Goal: Task Accomplishment & Management: Use online tool/utility

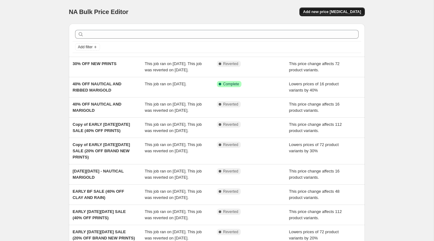
click at [331, 13] on span "Add new price [MEDICAL_DATA]" at bounding box center [332, 11] width 58 height 5
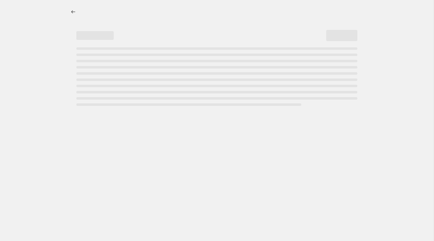
select select "percentage"
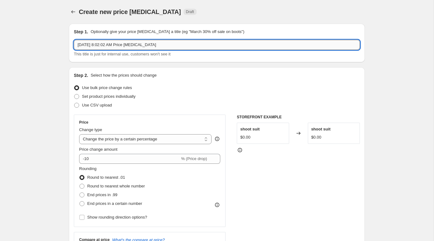
click at [222, 43] on input "Aug 25, 2025, 8:02:02 AM Price change job" at bounding box center [217, 45] width 286 height 10
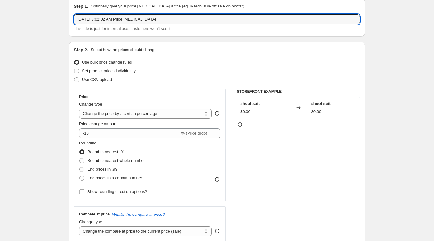
scroll to position [27, 0]
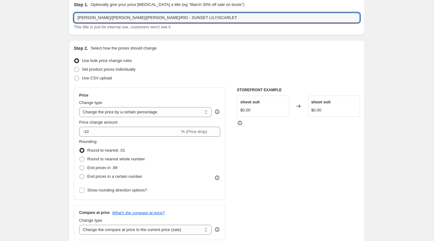
type input "[PERSON_NAME]/[PERSON_NAME]/[PERSON_NAME]/RIO - SUNSET LILY/SCARLET"
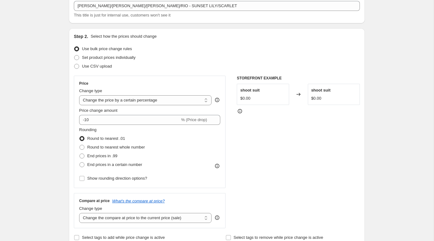
scroll to position [39, 0]
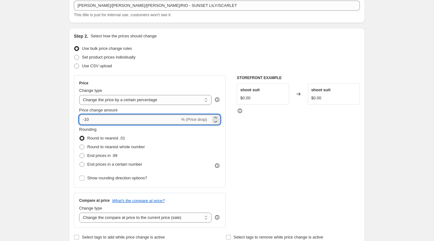
click at [105, 117] on input "-10" at bounding box center [129, 120] width 101 height 10
type input "-15"
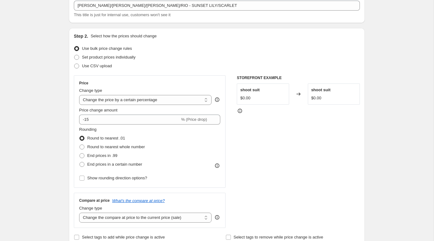
click at [172, 151] on div "Rounding Round to nearest .01 Round to nearest whole number End prices in .99 E…" at bounding box center [149, 148] width 141 height 42
click at [219, 166] on icon at bounding box center [217, 166] width 6 height 6
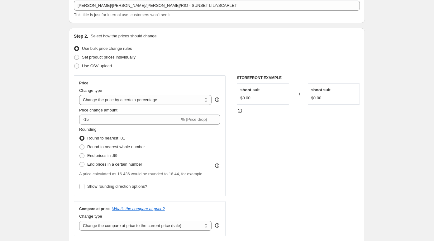
click at [219, 166] on icon at bounding box center [217, 166] width 6 height 6
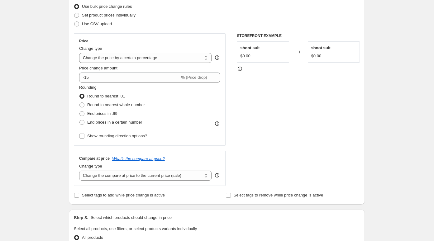
scroll to position [87, 0]
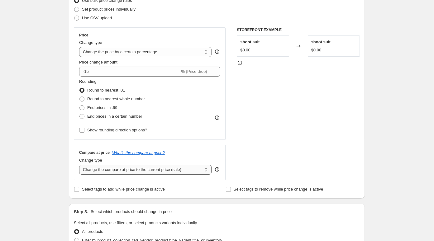
click at [183, 170] on select "Change the compare at price to the current price (sale) Change the compare at p…" at bounding box center [145, 170] width 132 height 10
click at [216, 170] on icon at bounding box center [217, 169] width 6 height 6
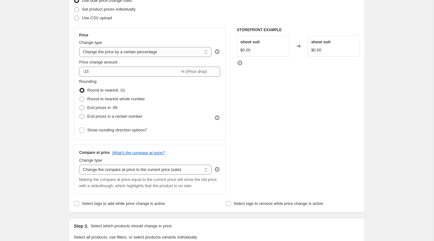
click at [216, 170] on icon at bounding box center [217, 169] width 6 height 6
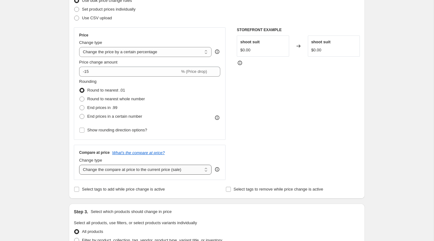
click at [187, 165] on select "Change the compare at price to the current price (sale) Change the compare at p…" at bounding box center [145, 170] width 132 height 10
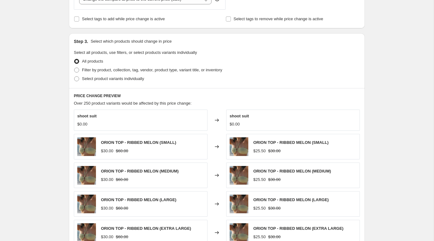
scroll to position [262, 0]
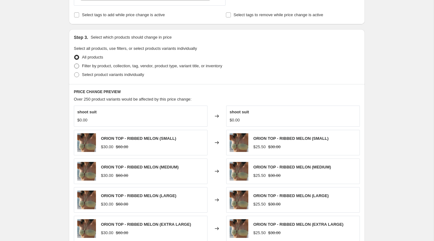
click at [125, 65] on span "Filter by product, collection, tag, vendor, product type, variant title, or inv…" at bounding box center [152, 66] width 140 height 5
click at [74, 64] on input "Filter by product, collection, tag, vendor, product type, variant title, or inv…" at bounding box center [74, 64] width 0 height 0
radio input "true"
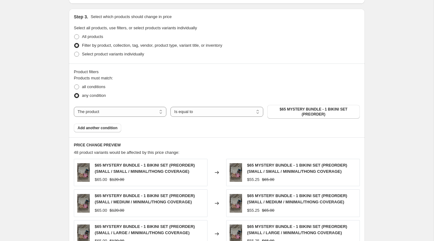
scroll to position [275, 0]
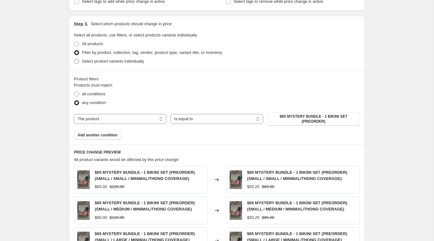
click at [106, 60] on span "Select product variants individually" at bounding box center [113, 61] width 62 height 5
click at [74, 59] on input "Select product variants individually" at bounding box center [74, 59] width 0 height 0
radio input "true"
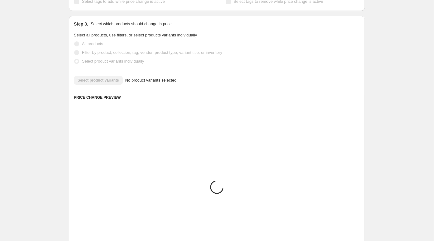
scroll to position [242, 0]
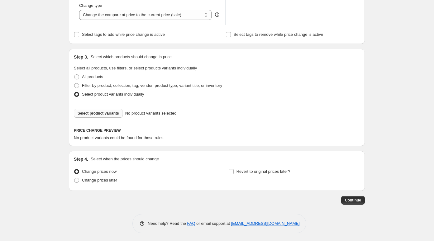
click at [114, 113] on span "Select product variants" at bounding box center [98, 113] width 41 height 5
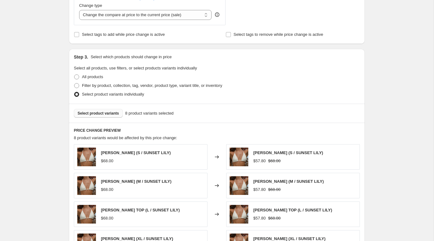
click at [115, 114] on span "Select product variants" at bounding box center [98, 113] width 41 height 5
click at [112, 117] on div "Select product variants 16 product variants selected" at bounding box center [217, 113] width 296 height 19
click at [105, 113] on span "Select product variants" at bounding box center [98, 113] width 41 height 5
click at [105, 107] on div "Select product variants 24 product variants selected" at bounding box center [217, 113] width 296 height 19
click at [105, 110] on button "Select product variants" at bounding box center [98, 113] width 49 height 9
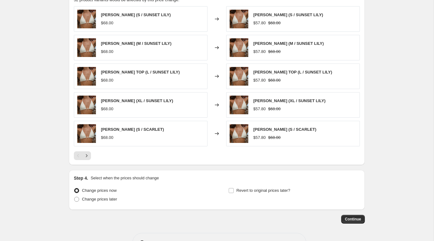
scroll to position [398, 0]
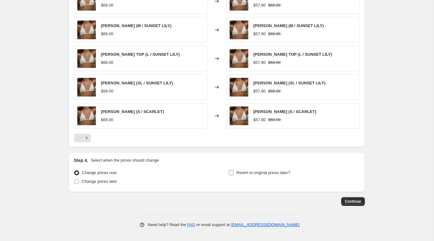
click at [279, 171] on span "Revert to original prices later?" at bounding box center [264, 173] width 54 height 5
click at [234, 171] on input "Revert to original prices later?" at bounding box center [231, 173] width 5 height 5
checkbox input "true"
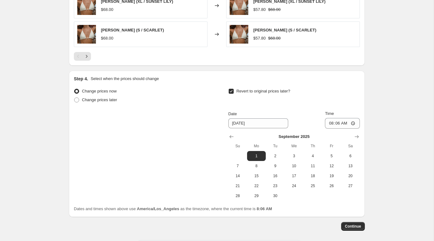
scroll to position [483, 0]
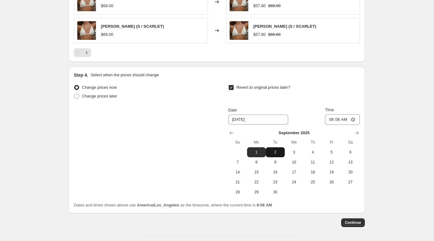
click at [275, 150] on span "2" at bounding box center [275, 152] width 14 height 5
type input "[DATE]"
click at [352, 220] on span "Continue" at bounding box center [353, 222] width 16 height 5
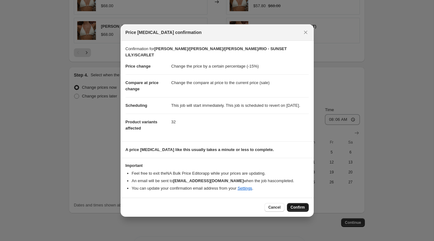
click at [294, 206] on span "Confirm" at bounding box center [298, 207] width 14 height 5
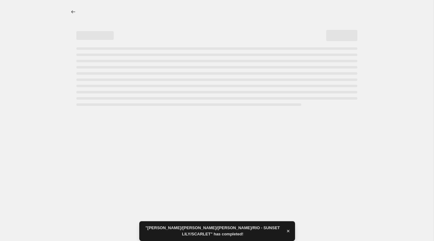
select select "percentage"
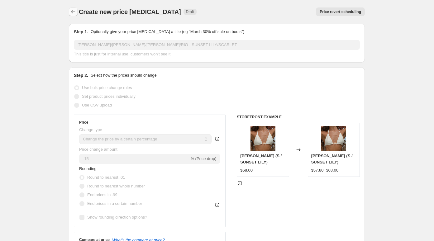
click at [74, 10] on icon "Price change jobs" at bounding box center [73, 12] width 6 height 6
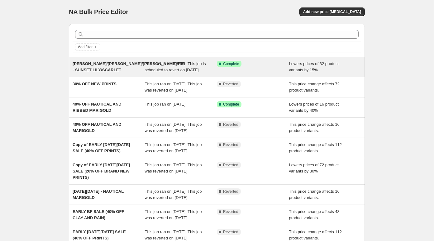
click at [235, 70] on div "Success Complete Complete" at bounding box center [253, 67] width 72 height 12
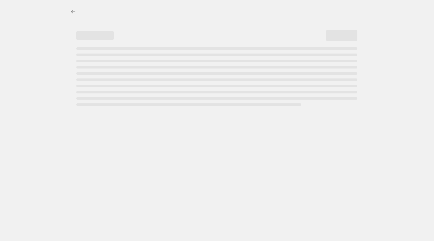
select select "percentage"
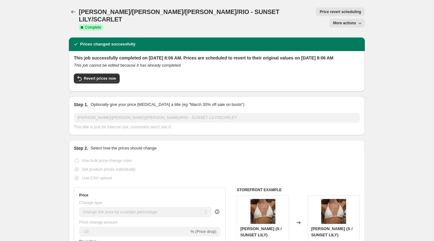
click at [359, 20] on icon "button" at bounding box center [360, 23] width 6 height 6
click at [75, 12] on icon "Price change jobs" at bounding box center [73, 12] width 6 height 6
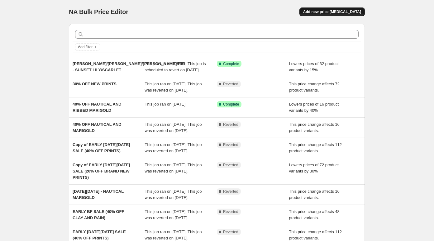
click at [331, 11] on span "Add new price [MEDICAL_DATA]" at bounding box center [332, 11] width 58 height 5
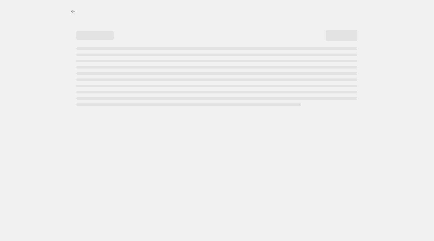
select select "percentage"
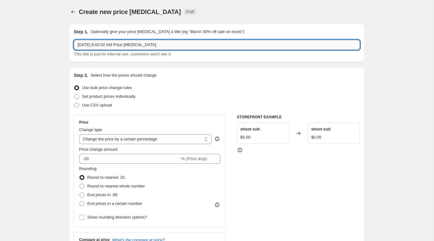
click at [199, 47] on input "Aug 25, 2025, 8:02:02 AM Price change job" at bounding box center [217, 45] width 286 height 10
type input "EDEN/"
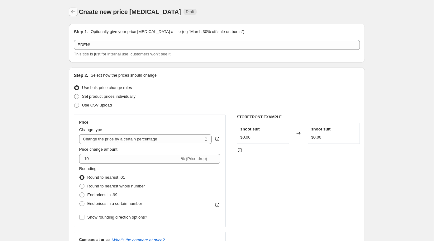
click at [74, 14] on icon "Price change jobs" at bounding box center [73, 12] width 6 height 6
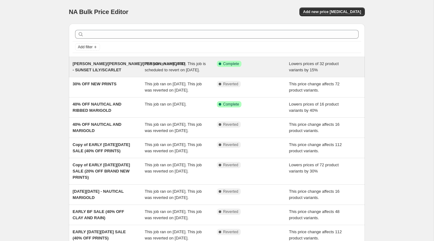
click at [109, 69] on span "[PERSON_NAME]/[PERSON_NAME]/[PERSON_NAME]/RIO - SUNSET LILY/SCARLET" at bounding box center [129, 66] width 113 height 11
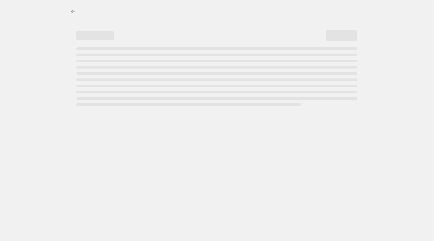
select select "percentage"
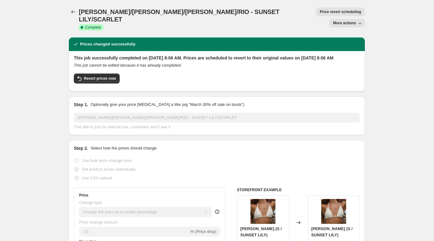
click at [343, 21] on span "More actions" at bounding box center [344, 23] width 23 height 5
click at [372, 54] on div "Copy to new job Export Recap CSV Delete job" at bounding box center [350, 36] width 46 height 41
click at [350, 21] on span "More actions" at bounding box center [344, 23] width 23 height 5
click at [349, 26] on span "Copy to new job" at bounding box center [347, 24] width 29 height 5
select select "percentage"
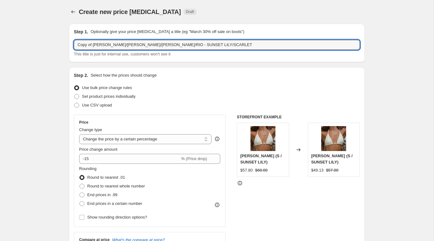
drag, startPoint x: 137, startPoint y: 44, endPoint x: 68, endPoint y: 38, distance: 68.9
type input "[PERSON_NAME]/[PERSON_NAME] - SUNSET LILY/[PERSON_NAME]"
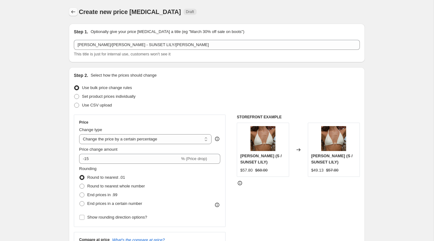
click at [74, 14] on icon "Price change jobs" at bounding box center [73, 12] width 6 height 6
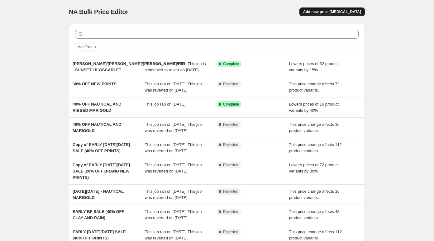
click at [330, 13] on span "Add new price [MEDICAL_DATA]" at bounding box center [332, 11] width 58 height 5
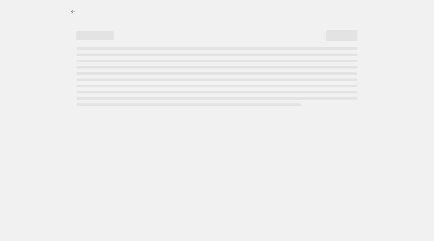
select select "percentage"
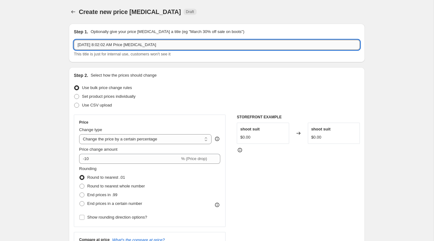
click at [132, 40] on input "Aug 25, 2025, 8:02:02 AM Price change job" at bounding box center [217, 45] width 286 height 10
type input "[PERSON_NAME]/[PERSON_NAME] - SUNSET LILY/[PERSON_NAME]"
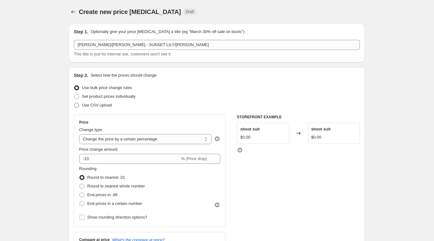
scroll to position [3, 0]
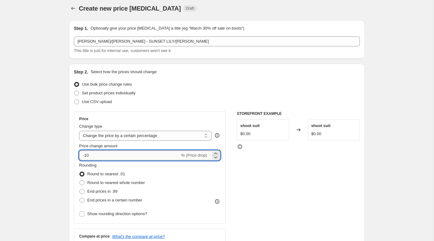
click at [103, 159] on input "-10" at bounding box center [129, 156] width 101 height 10
type input "-15"
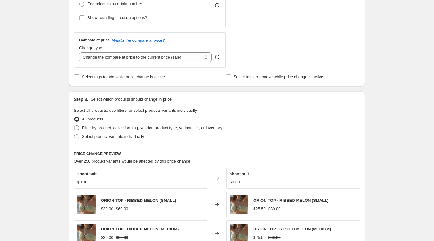
scroll to position [201, 0]
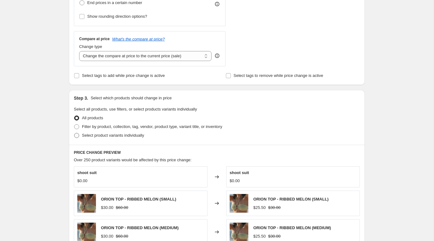
click at [120, 137] on span "Select product variants individually" at bounding box center [113, 135] width 62 height 6
click at [74, 133] on input "Select product variants individually" at bounding box center [74, 133] width 0 height 0
radio input "true"
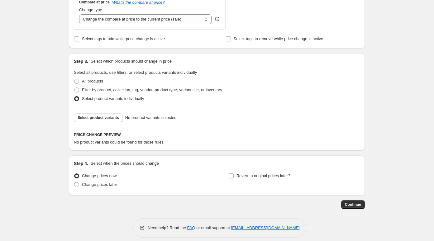
scroll to position [239, 0]
click at [107, 118] on button "Select product variants" at bounding box center [98, 117] width 49 height 9
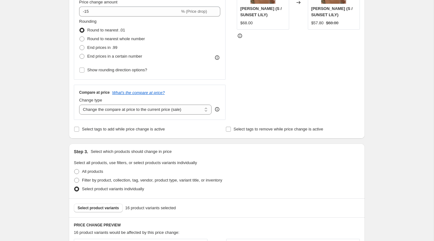
scroll to position [398, 0]
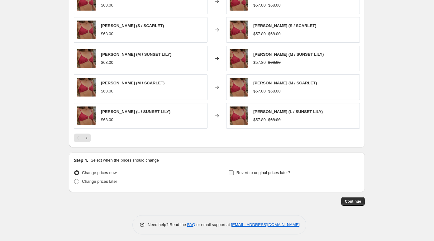
click at [273, 171] on span "Revert to original prices later?" at bounding box center [264, 173] width 54 height 5
click at [234, 171] on input "Revert to original prices later?" at bounding box center [231, 173] width 5 height 5
checkbox input "true"
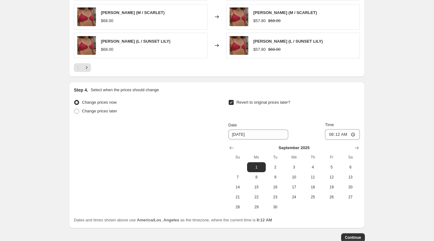
scroll to position [473, 0]
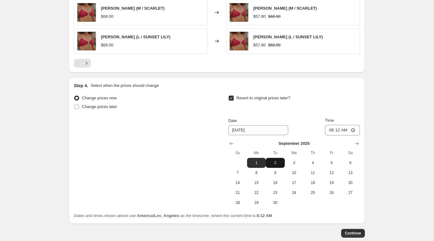
click at [275, 162] on span "2" at bounding box center [275, 163] width 14 height 5
type input "[DATE]"
click at [347, 231] on span "Continue" at bounding box center [353, 233] width 16 height 5
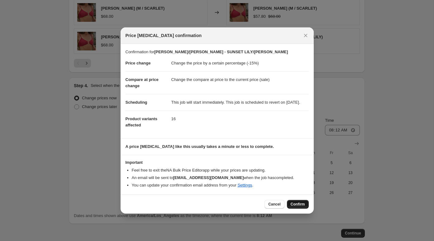
click at [295, 204] on button "Confirm" at bounding box center [298, 204] width 22 height 9
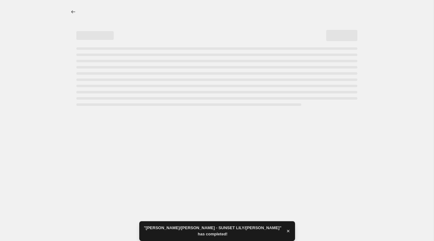
select select "percentage"
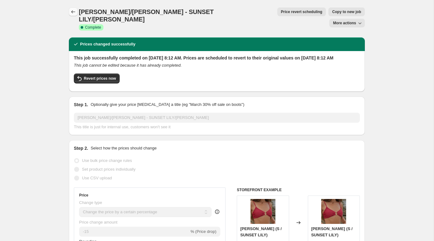
click at [77, 14] on button "Price change jobs" at bounding box center [73, 11] width 9 height 9
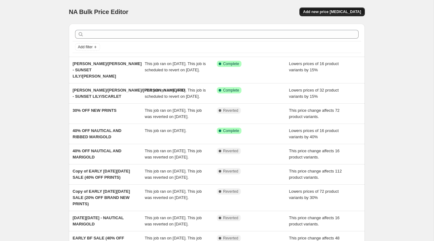
click at [323, 15] on button "Add new price [MEDICAL_DATA]" at bounding box center [332, 11] width 65 height 9
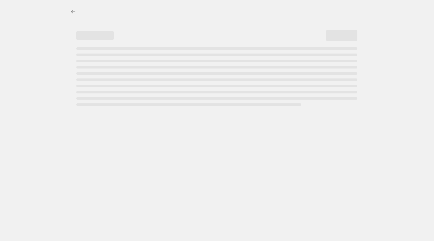
select select "percentage"
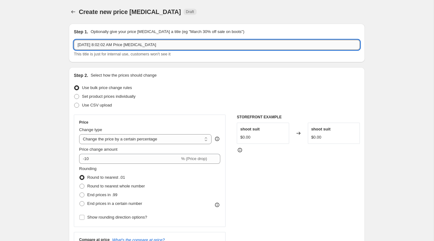
click at [181, 45] on input "Aug 25, 2025, 8:02:02 AM Price change job" at bounding box center [217, 45] width 286 height 10
type input "EDEN/FAYE - SUNSET LILY/SCARLET"
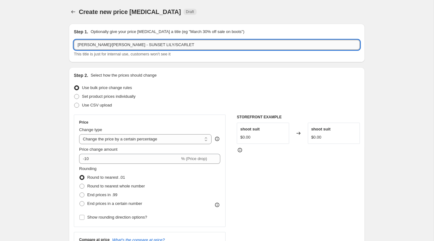
click at [162, 44] on input "EDEN/FAYE - SUNSET LILY/SCARLET" at bounding box center [217, 45] width 286 height 10
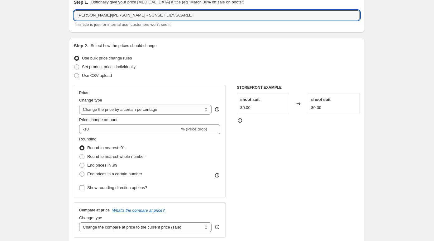
scroll to position [36, 0]
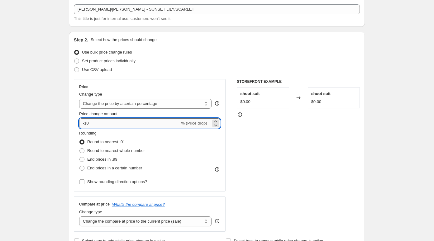
click at [105, 124] on input "-10" at bounding box center [129, 123] width 101 height 10
type input "-1"
type input "-20"
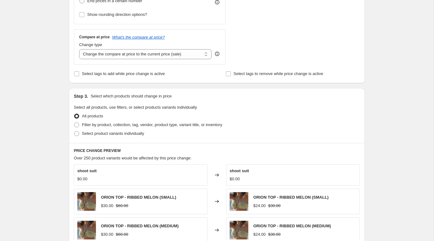
scroll to position [204, 0]
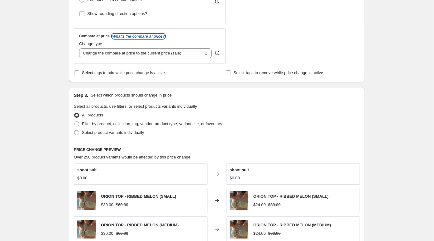
click at [161, 34] on icon "What's the compare at price?" at bounding box center [138, 36] width 53 height 5
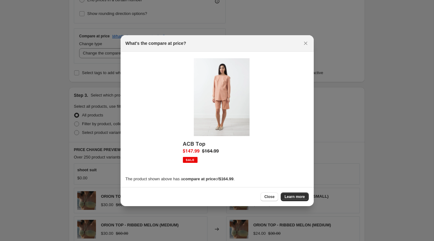
click at [271, 201] on div "Close Learn more" at bounding box center [217, 196] width 193 height 19
click at [270, 195] on span "Close" at bounding box center [269, 197] width 10 height 5
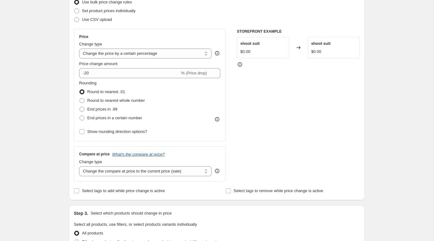
scroll to position [0, 0]
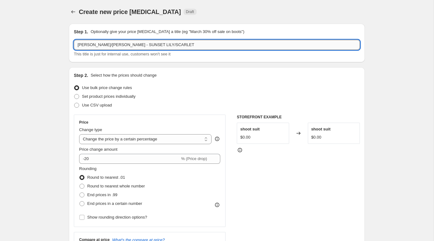
click at [163, 46] on input "EDEN/FAYE - SUNSET LILY/SCARLET" at bounding box center [217, 45] width 286 height 10
type input "EDEN/[PERSON_NAME] - SUNSET LILY/SCARLET/CREAM/TERRACOTTA"
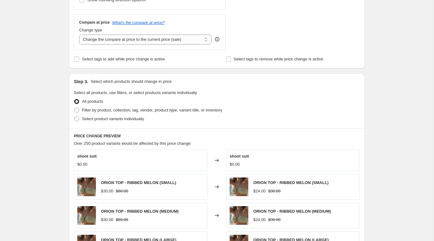
scroll to position [222, 0]
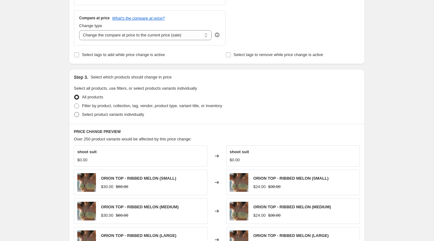
click at [111, 110] on label "Select product variants individually" at bounding box center [109, 114] width 70 height 9
click at [74, 112] on input "Select product variants individually" at bounding box center [74, 112] width 0 height 0
radio input "true"
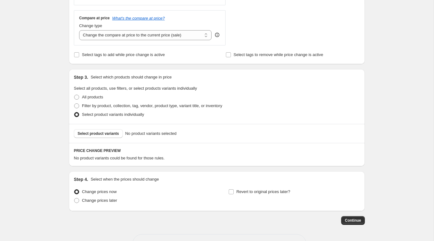
scroll to position [242, 0]
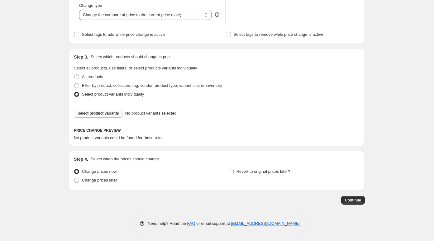
click at [101, 111] on span "Select product variants" at bounding box center [98, 113] width 41 height 5
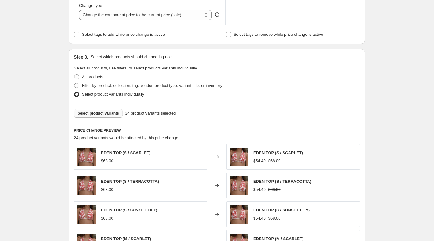
scroll to position [398, 0]
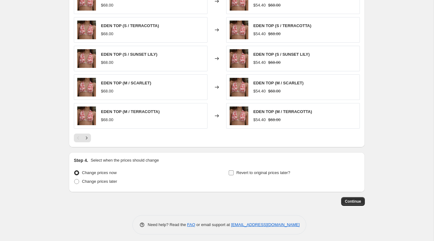
click at [282, 171] on span "Revert to original prices later?" at bounding box center [264, 173] width 54 height 5
click at [234, 171] on input "Revert to original prices later?" at bounding box center [231, 173] width 5 height 5
checkbox input "true"
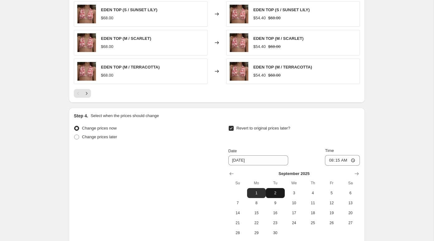
click at [273, 191] on span "2" at bounding box center [275, 193] width 14 height 5
type input "[DATE]"
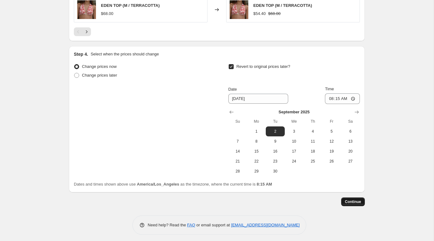
click at [351, 203] on button "Continue" at bounding box center [353, 202] width 24 height 9
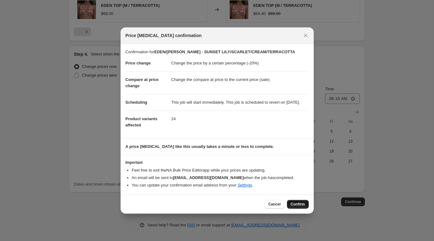
click at [301, 207] on span "Confirm" at bounding box center [298, 204] width 14 height 5
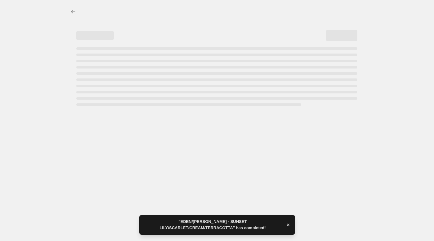
select select "percentage"
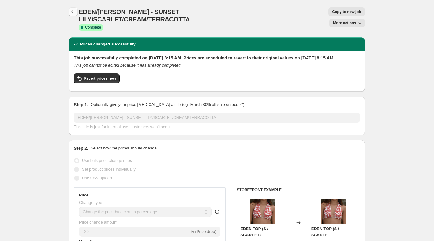
click at [71, 12] on icon "Price change jobs" at bounding box center [73, 12] width 6 height 6
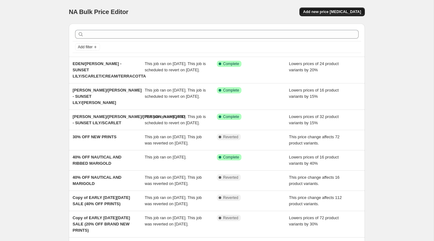
click at [334, 13] on span "Add new price [MEDICAL_DATA]" at bounding box center [332, 11] width 58 height 5
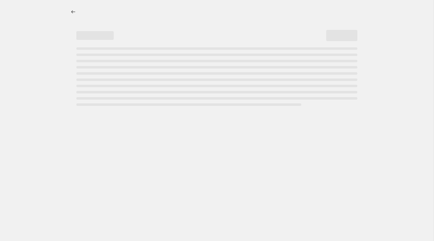
select select "percentage"
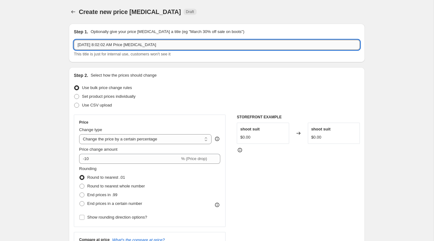
click at [138, 46] on input "Aug 25, 2025, 8:02:02 AM Price change job" at bounding box center [217, 45] width 286 height 10
click at [79, 47] on input "CREAM/TERRACOTTA" at bounding box center [217, 45] width 286 height 10
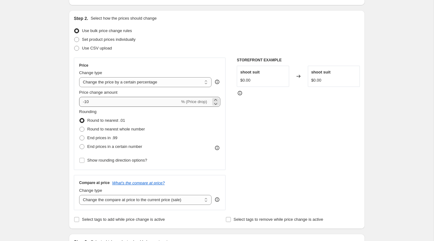
scroll to position [60, 0]
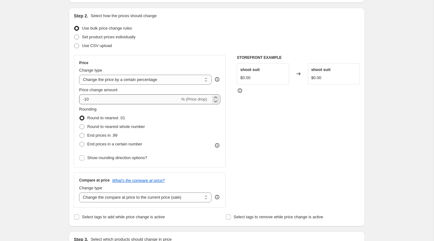
type input "ALL OTHER STYLES - CREAM/TERRACOTTA"
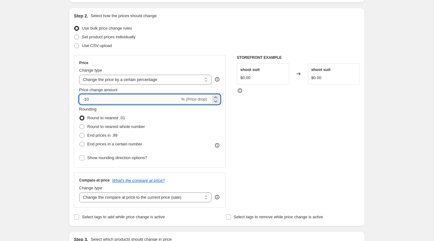
click at [102, 100] on input "-10" at bounding box center [129, 99] width 101 height 10
type input "-1"
type input "-20"
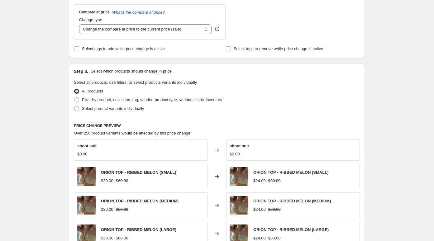
scroll to position [229, 0]
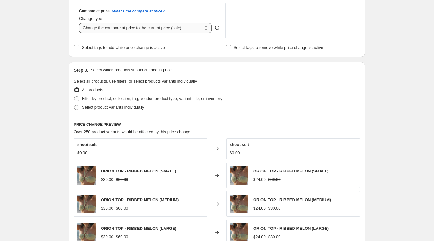
click at [146, 27] on select "Change the compare at price to the current price (sale) Change the compare at p…" at bounding box center [145, 28] width 132 height 10
click at [149, 24] on select "Change the compare at price to the current price (sale) Change the compare at p…" at bounding box center [145, 28] width 132 height 10
select select "no_change"
click at [79, 23] on select "Change the compare at price to the current price (sale) Change the compare at p…" at bounding box center [145, 28] width 132 height 10
click at [156, 29] on select "Change the compare at price to the current price (sale) Change the compare at p…" at bounding box center [145, 28] width 132 height 10
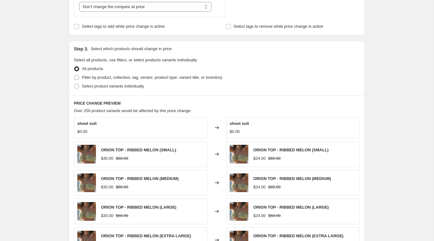
scroll to position [237, 0]
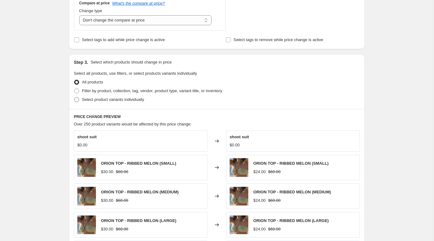
click at [129, 98] on span "Select product variants individually" at bounding box center [113, 99] width 62 height 5
click at [74, 98] on input "Select product variants individually" at bounding box center [74, 97] width 0 height 0
radio input "true"
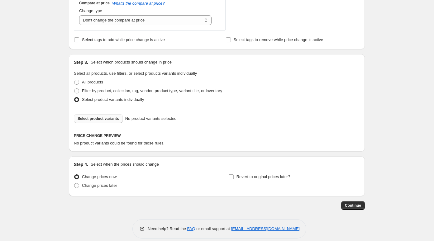
click at [94, 117] on span "Select product variants" at bounding box center [98, 118] width 41 height 5
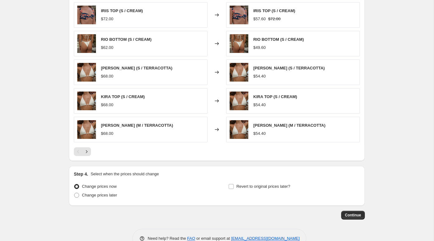
scroll to position [398, 0]
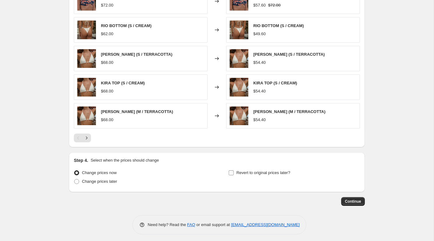
click at [274, 173] on span "Revert to original prices later?" at bounding box center [264, 173] width 54 height 5
click at [234, 173] on input "Revert to original prices later?" at bounding box center [231, 173] width 5 height 5
checkbox input "true"
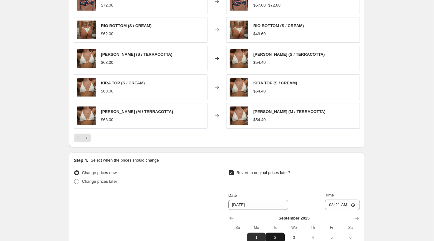
click at [274, 236] on span "2" at bounding box center [275, 237] width 14 height 5
type input "[DATE]"
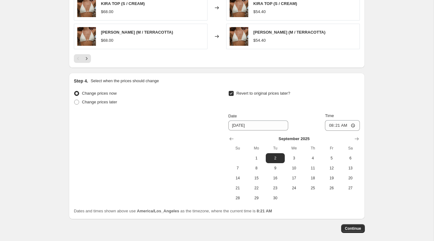
scroll to position [504, 0]
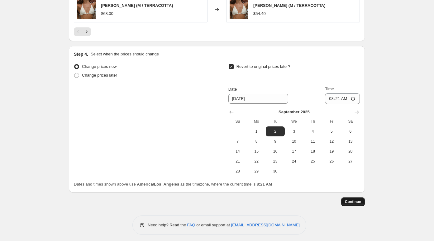
click at [350, 199] on span "Continue" at bounding box center [353, 201] width 16 height 5
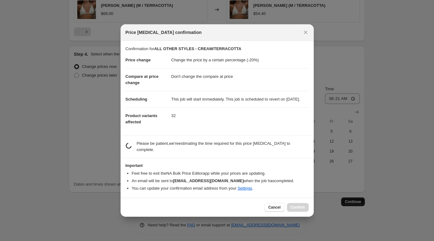
scroll to position [0, 0]
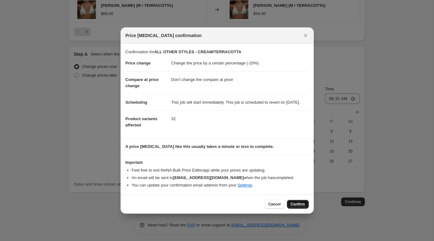
click at [296, 207] on span "Confirm" at bounding box center [298, 204] width 14 height 5
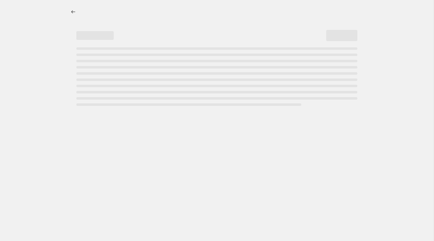
select select "percentage"
select select "no_change"
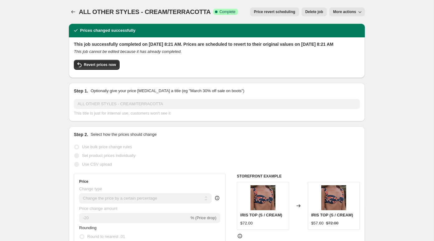
click at [282, 13] on span "Price revert scheduling" at bounding box center [274, 11] width 41 height 5
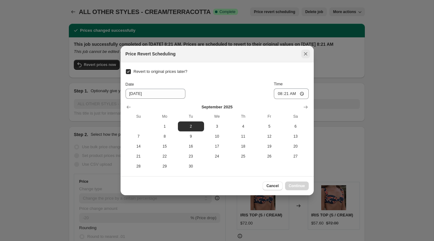
click at [304, 52] on icon "Close" at bounding box center [306, 54] width 6 height 6
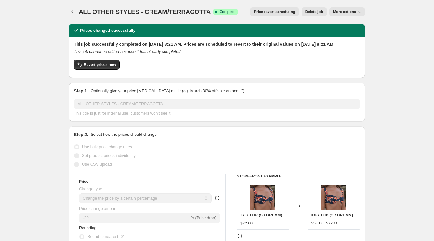
click at [307, 13] on span "Delete job" at bounding box center [314, 11] width 18 height 5
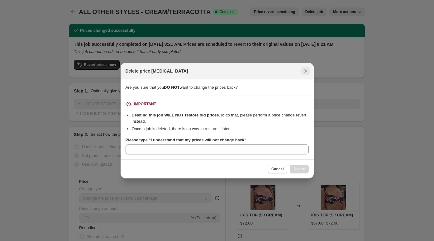
click at [308, 75] on button "Close" at bounding box center [305, 71] width 9 height 9
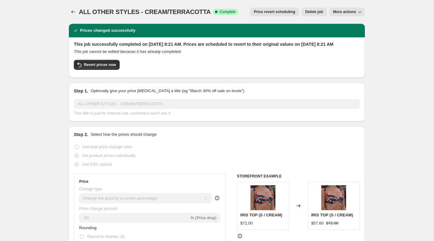
click at [289, 11] on span "Price revert scheduling" at bounding box center [274, 11] width 41 height 5
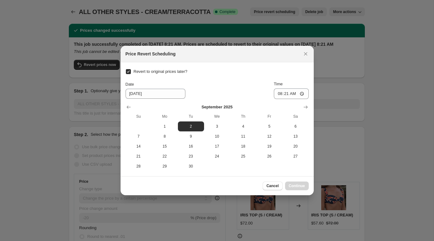
click at [167, 73] on span "Revert to original prices later?" at bounding box center [161, 71] width 54 height 5
click at [131, 73] on input "Revert to original prices later?" at bounding box center [128, 71] width 5 height 5
checkbox input "false"
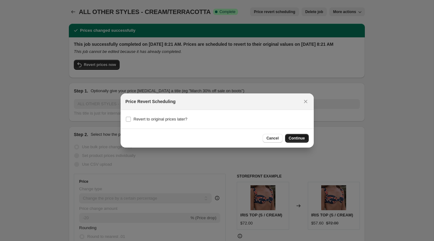
click at [293, 137] on span "Continue" at bounding box center [297, 138] width 16 height 5
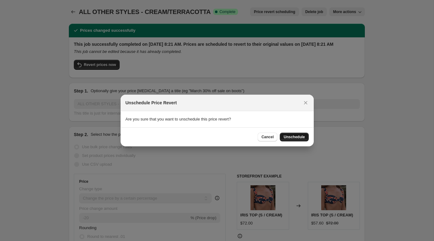
click at [293, 137] on span "Unschedule" at bounding box center [294, 137] width 21 height 5
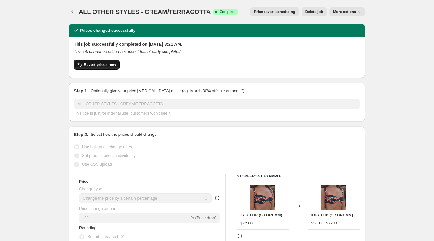
click at [103, 65] on span "Revert prices now" at bounding box center [100, 64] width 32 height 5
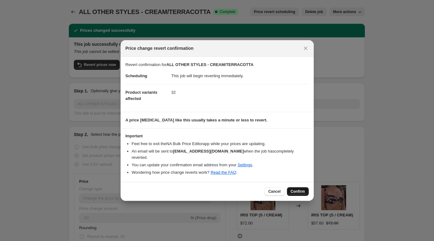
click at [296, 189] on span "Confirm" at bounding box center [298, 191] width 14 height 5
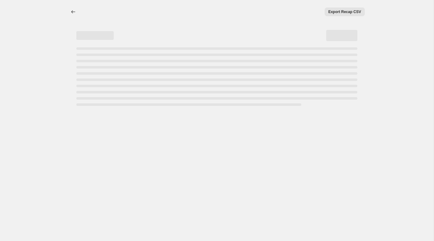
select select "percentage"
select select "no_change"
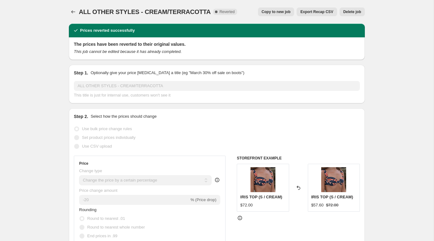
click at [283, 12] on span "Copy to new job" at bounding box center [276, 11] width 29 height 5
select select "percentage"
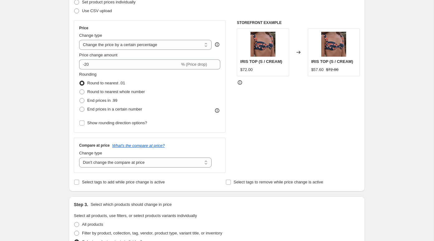
scroll to position [103, 0]
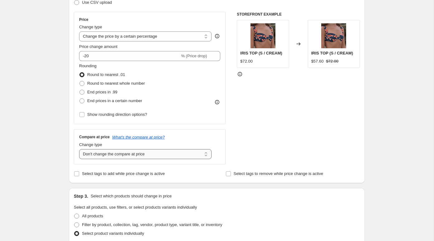
click at [129, 150] on select "Change the compare at price to the current price (sale) Change the compare at p…" at bounding box center [145, 154] width 132 height 10
select select "ep"
click at [79, 149] on select "Change the compare at price to the current price (sale) Change the compare at p…" at bounding box center [145, 154] width 132 height 10
click at [72, 151] on div "Step 2. Select how the prices should change Use bulk price change rules Set pro…" at bounding box center [217, 73] width 296 height 219
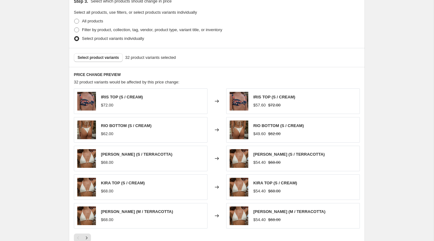
scroll to position [398, 0]
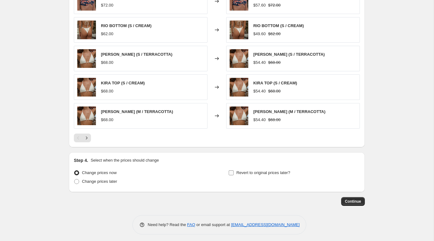
click at [265, 175] on label "Revert to original prices later?" at bounding box center [259, 173] width 62 height 9
click at [234, 175] on input "Revert to original prices later?" at bounding box center [231, 173] width 5 height 5
checkbox input "true"
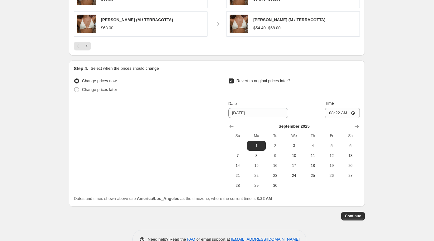
scroll to position [504, 0]
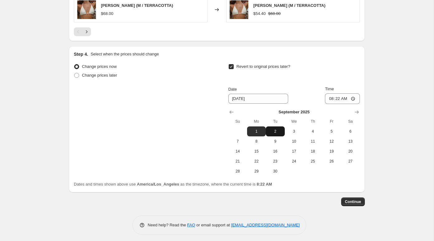
click at [277, 129] on span "2" at bounding box center [275, 131] width 14 height 5
type input "[DATE]"
click at [354, 199] on span "Continue" at bounding box center [353, 201] width 16 height 5
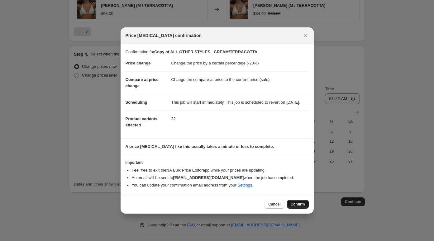
click at [290, 204] on button "Confirm" at bounding box center [298, 204] width 22 height 9
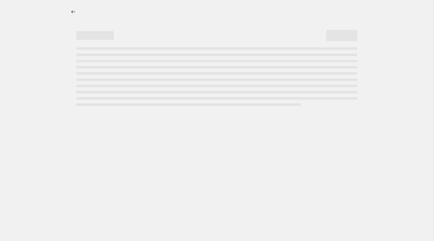
select select "percentage"
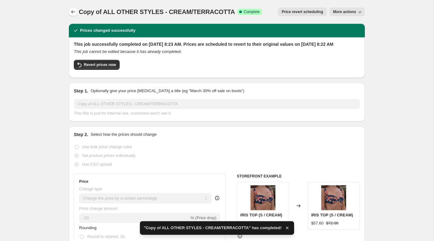
click at [75, 9] on icon "Price change jobs" at bounding box center [73, 12] width 6 height 6
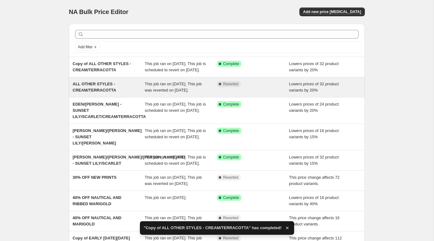
click at [284, 94] on div "Complete Reverted" at bounding box center [253, 87] width 72 height 12
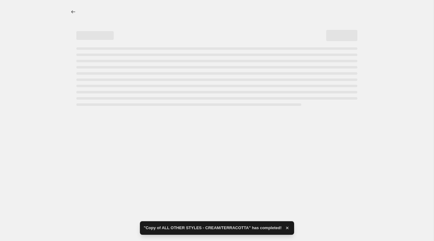
select select "percentage"
select select "no_change"
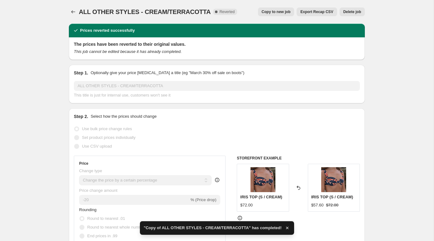
click at [354, 16] on div "ALL OTHER STYLES - CREAM/TERRACOTTA. This page is ready ALL OTHER STYLES - CREA…" at bounding box center [217, 12] width 296 height 24
click at [351, 13] on span "Delete job" at bounding box center [352, 11] width 18 height 5
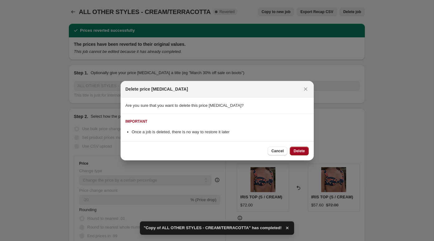
click at [300, 147] on button "Delete" at bounding box center [299, 151] width 19 height 9
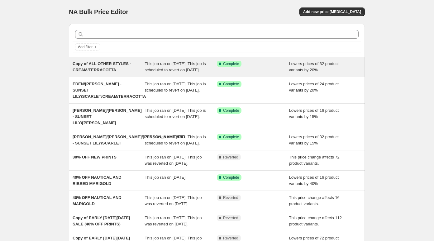
click at [305, 72] on span "Lowers prices of 32 product variants by 20%" at bounding box center [314, 66] width 50 height 11
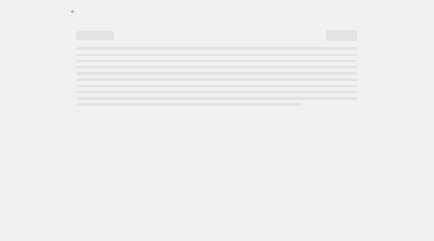
select select "percentage"
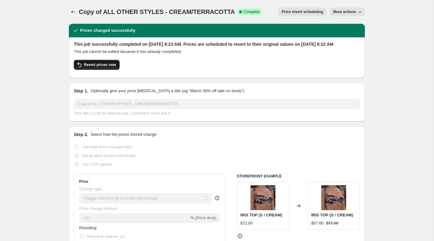
click at [83, 69] on icon "button" at bounding box center [79, 64] width 7 height 7
checkbox input "false"
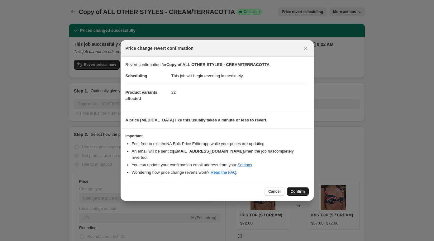
click at [295, 189] on span "Confirm" at bounding box center [298, 191] width 14 height 5
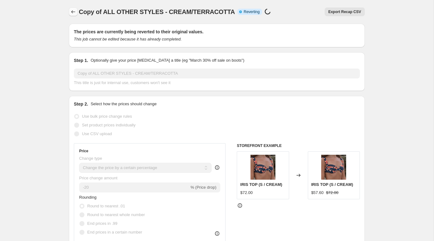
click at [71, 13] on icon "Price change jobs" at bounding box center [73, 12] width 6 height 6
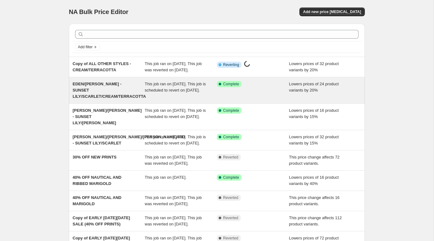
click at [146, 99] on div "This job ran on [DATE]. This job is scheduled to revert on [DATE]." at bounding box center [181, 90] width 72 height 19
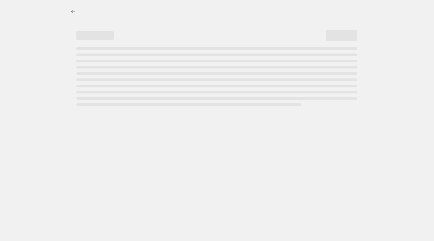
select select "percentage"
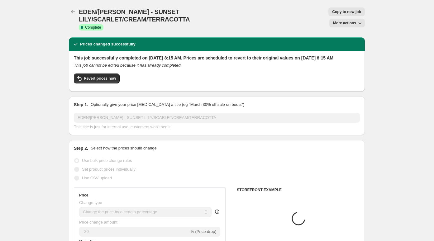
click at [106, 77] on div "Revert prices now" at bounding box center [217, 80] width 286 height 13
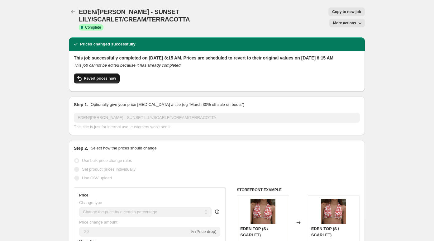
click at [103, 76] on span "Revert prices now" at bounding box center [100, 78] width 32 height 5
checkbox input "false"
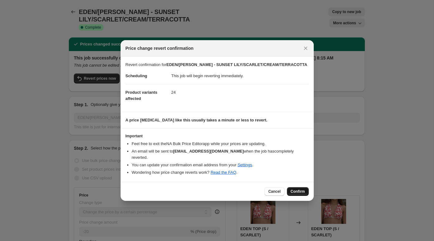
click at [301, 187] on button "Confirm" at bounding box center [298, 191] width 22 height 9
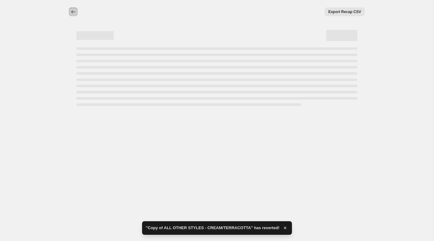
click at [74, 15] on button "Price change jobs" at bounding box center [73, 11] width 9 height 9
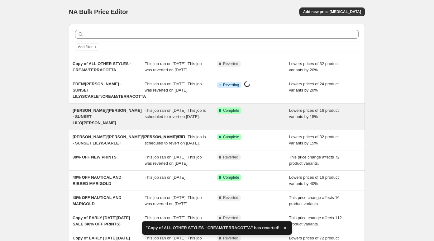
click at [111, 122] on div "[PERSON_NAME]/[PERSON_NAME] - SUNSET LILY/[PERSON_NAME]" at bounding box center [109, 117] width 72 height 19
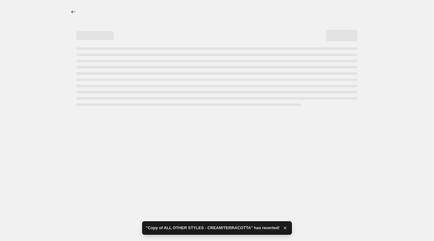
select select "percentage"
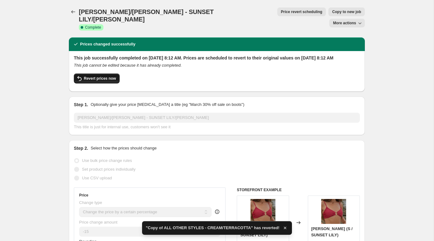
click at [104, 76] on span "Revert prices now" at bounding box center [100, 78] width 32 height 5
checkbox input "false"
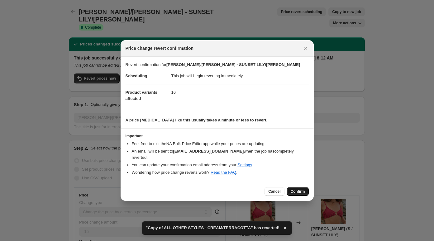
click at [293, 189] on span "Confirm" at bounding box center [298, 191] width 14 height 5
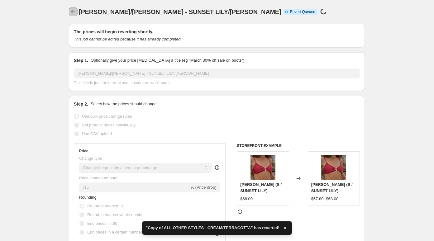
click at [75, 11] on icon "Price change jobs" at bounding box center [73, 12] width 6 height 6
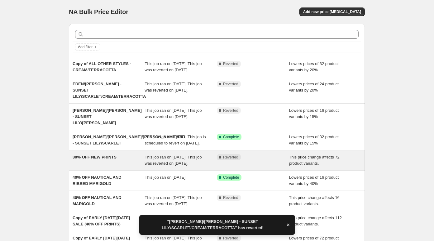
scroll to position [3, 0]
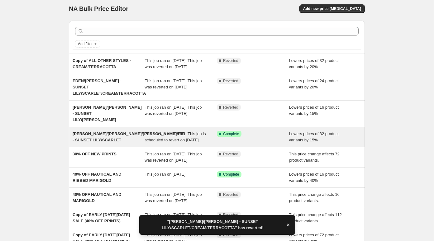
click at [143, 136] on div "[PERSON_NAME]/[PERSON_NAME]/[PERSON_NAME]/RIO - SUNSET LILY/SCARLET This job ra…" at bounding box center [217, 137] width 296 height 20
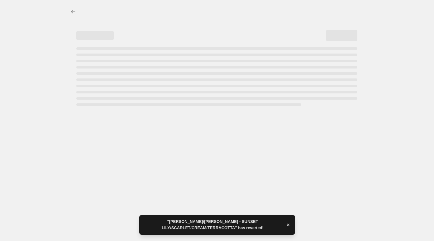
select select "percentage"
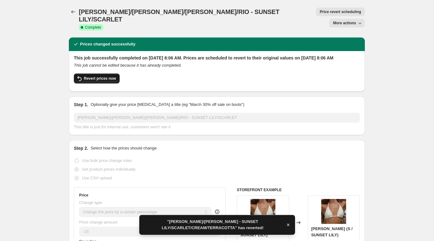
click at [102, 76] on div "Revert prices now" at bounding box center [217, 80] width 286 height 13
click at [102, 75] on button "Revert prices now" at bounding box center [97, 79] width 46 height 10
checkbox input "false"
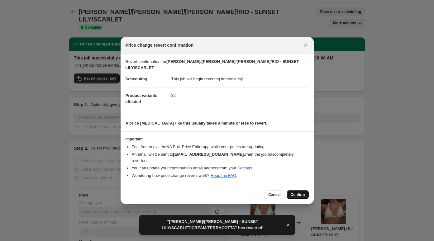
click at [297, 192] on span "Confirm" at bounding box center [298, 194] width 14 height 5
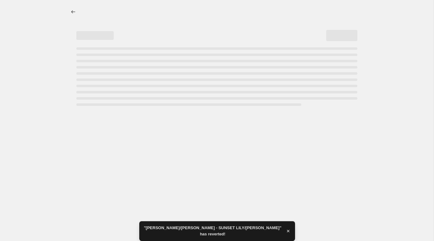
select select "percentage"
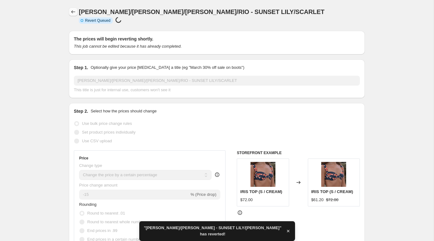
click at [76, 13] on icon "Price change jobs" at bounding box center [73, 12] width 6 height 6
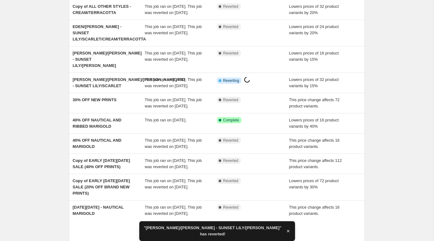
scroll to position [65, 0]
